Goal: Check status

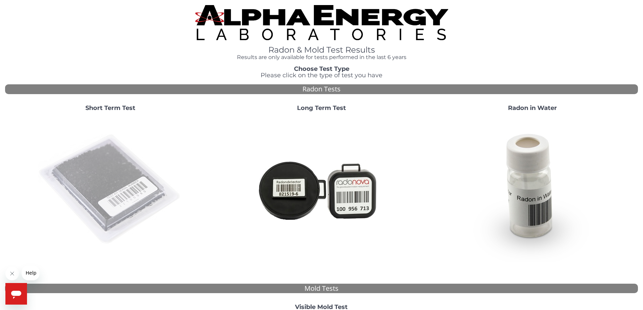
click at [156, 192] on img at bounding box center [110, 189] width 145 height 145
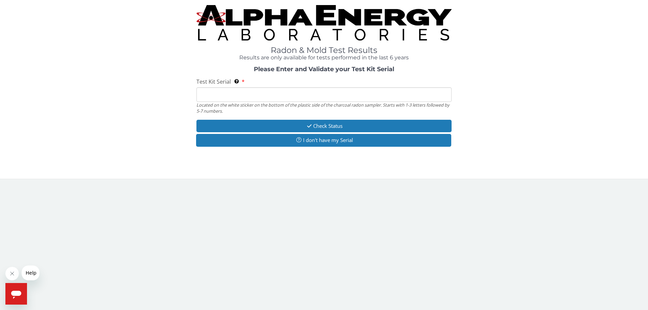
click at [261, 92] on input "Test Kit Serial Located on the white sticker on the bottom of the plastic side …" at bounding box center [323, 94] width 255 height 15
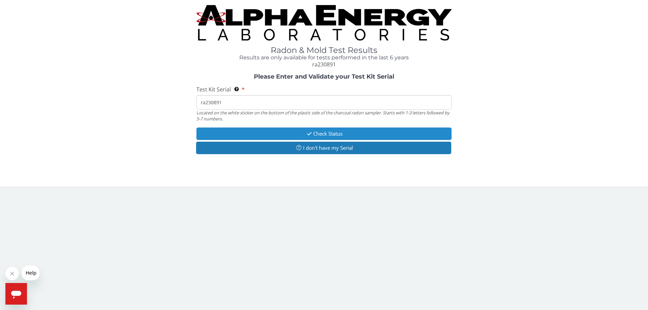
type input "ra230891"
click at [396, 135] on button "Check Status" at bounding box center [323, 134] width 255 height 12
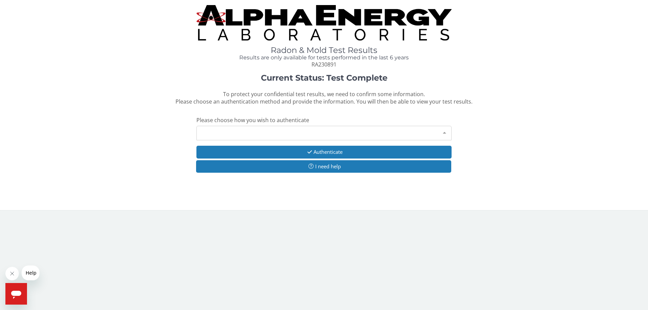
click at [441, 132] on div at bounding box center [445, 132] width 14 height 13
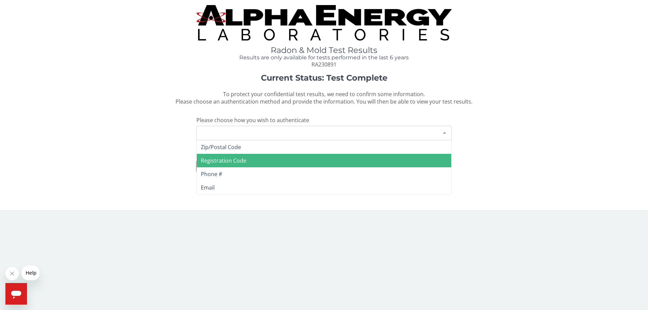
click at [408, 157] on span "Registration Code" at bounding box center [324, 161] width 255 height 14
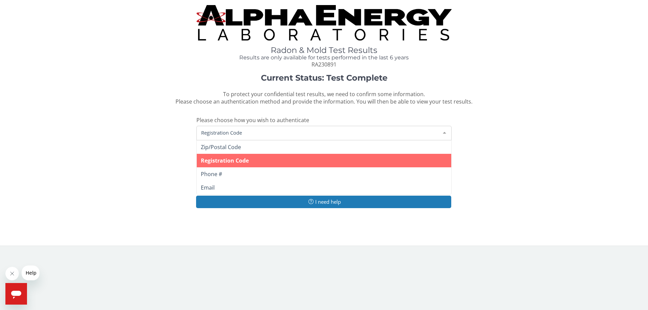
click at [375, 133] on span "Registration Code" at bounding box center [319, 132] width 238 height 7
click at [336, 163] on span "Registration Code" at bounding box center [324, 161] width 255 height 14
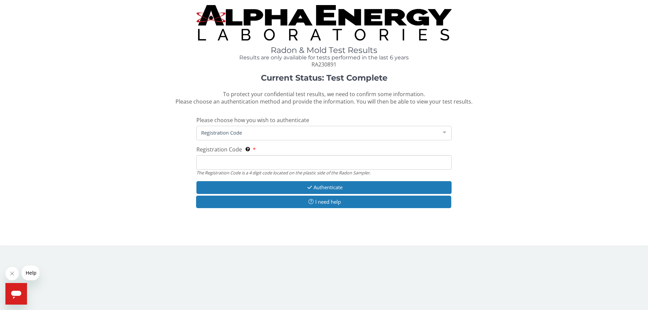
click at [315, 164] on input "Registration Code The Registration Code is a 4 digit code located on the plasti…" at bounding box center [323, 162] width 255 height 15
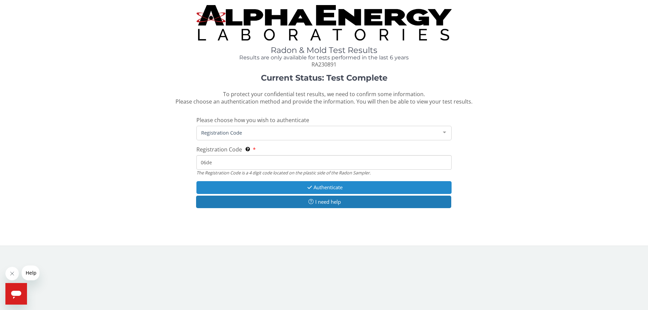
type input "06de"
click at [316, 183] on button "Authenticate" at bounding box center [323, 187] width 255 height 12
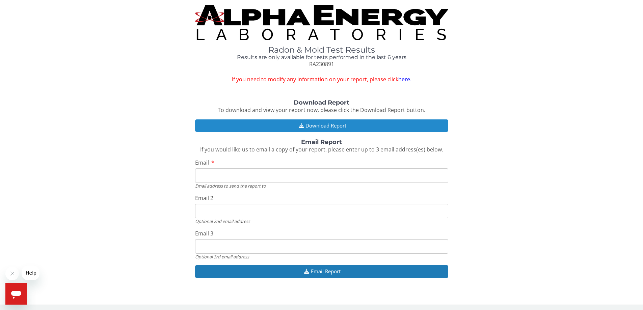
click at [342, 127] on button "Download Report" at bounding box center [321, 126] width 253 height 12
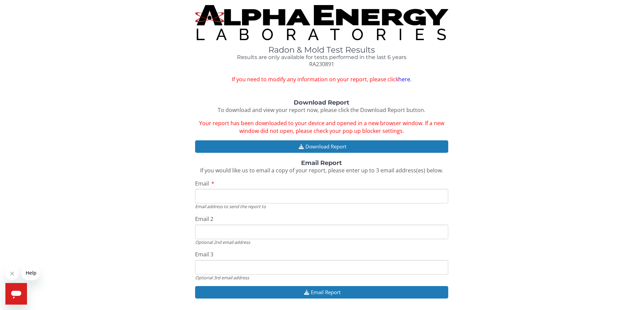
click at [274, 194] on input "Email" at bounding box center [321, 196] width 253 height 15
type input "[EMAIL_ADDRESS][DOMAIN_NAME]"
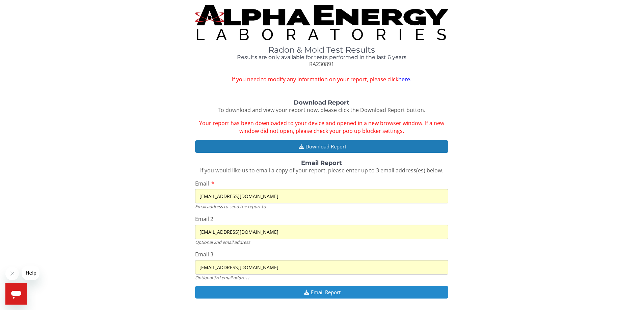
click at [341, 294] on button "Email Report" at bounding box center [321, 292] width 253 height 12
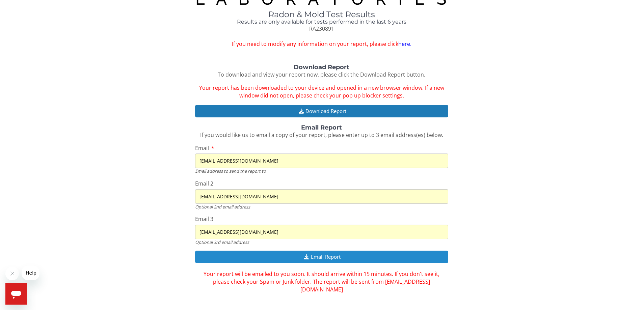
scroll to position [38, 0]
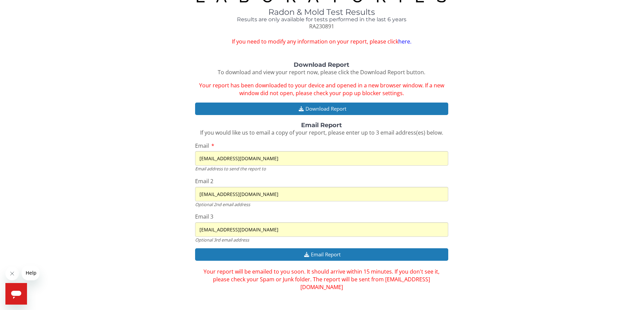
drag, startPoint x: 242, startPoint y: 195, endPoint x: 190, endPoint y: 195, distance: 51.7
click at [190, 195] on div "Download Report To download and view your report now, please click the Download…" at bounding box center [321, 177] width 633 height 230
click at [242, 195] on input "[EMAIL_ADDRESS][DOMAIN_NAME]" at bounding box center [321, 194] width 253 height 15
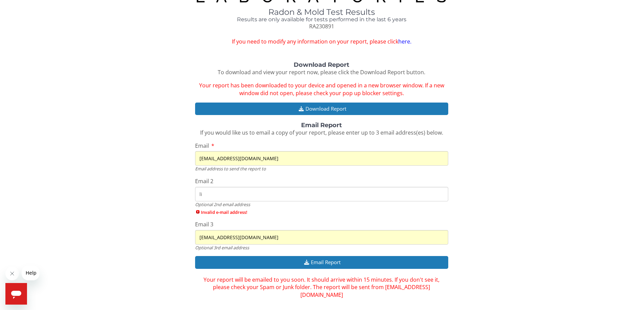
type input "l"
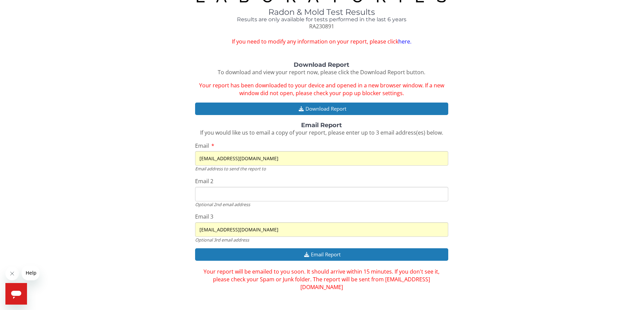
click at [239, 230] on input "[EMAIL_ADDRESS][DOMAIN_NAME]" at bounding box center [321, 229] width 253 height 15
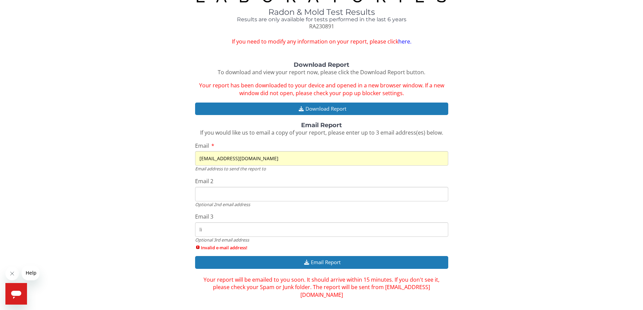
type input "l"
